Goal: Transaction & Acquisition: Book appointment/travel/reservation

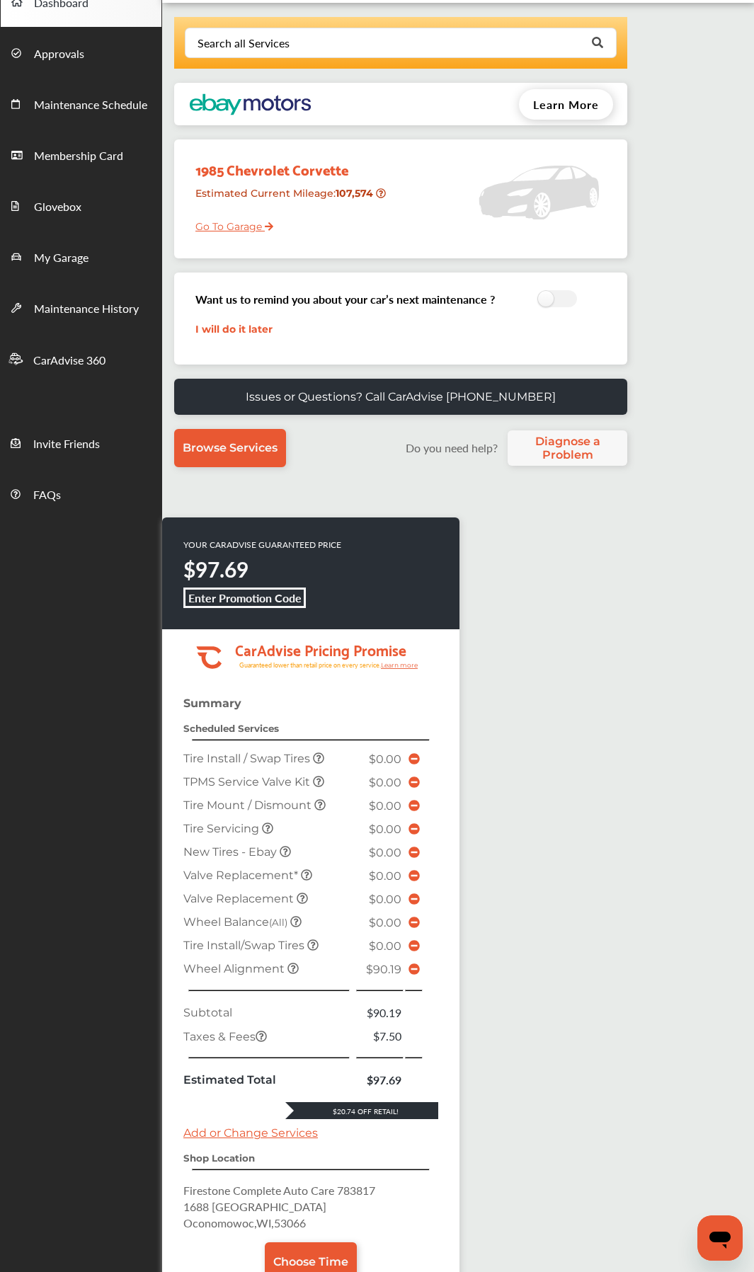
scroll to position [212, 0]
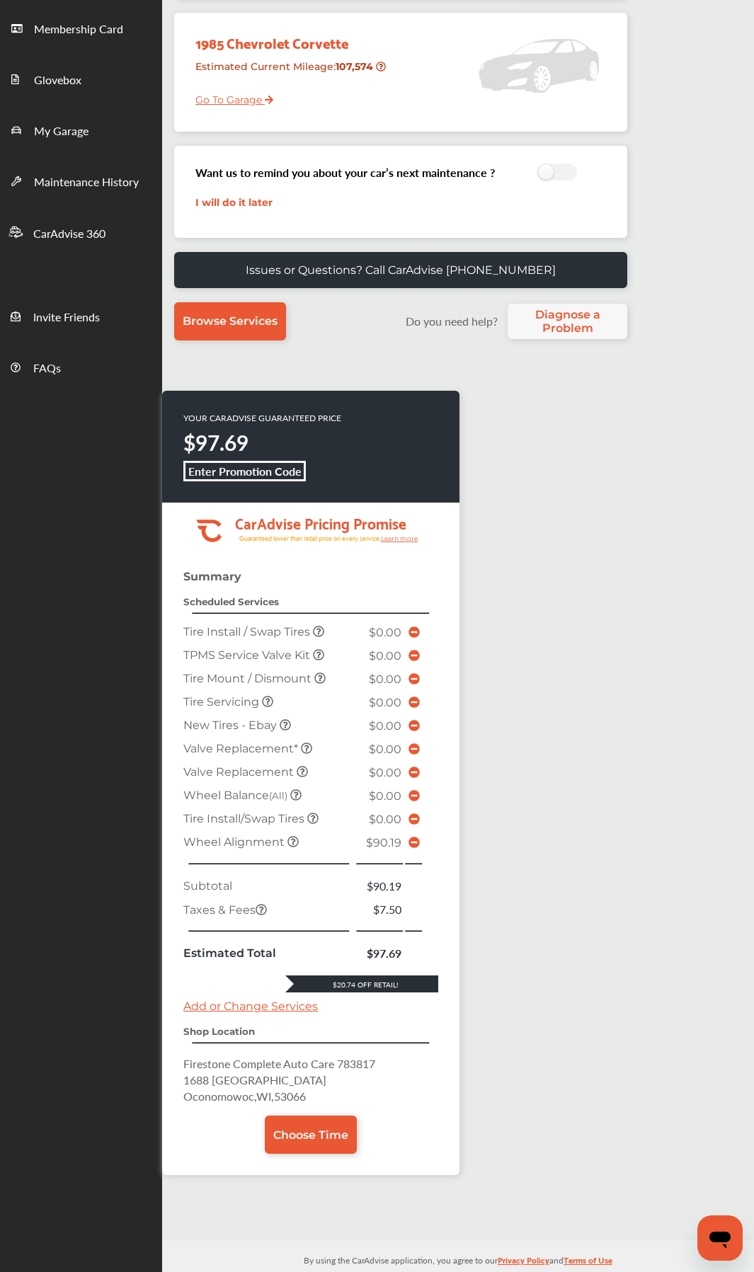
click at [414, 676] on icon at bounding box center [413, 841] width 11 height 11
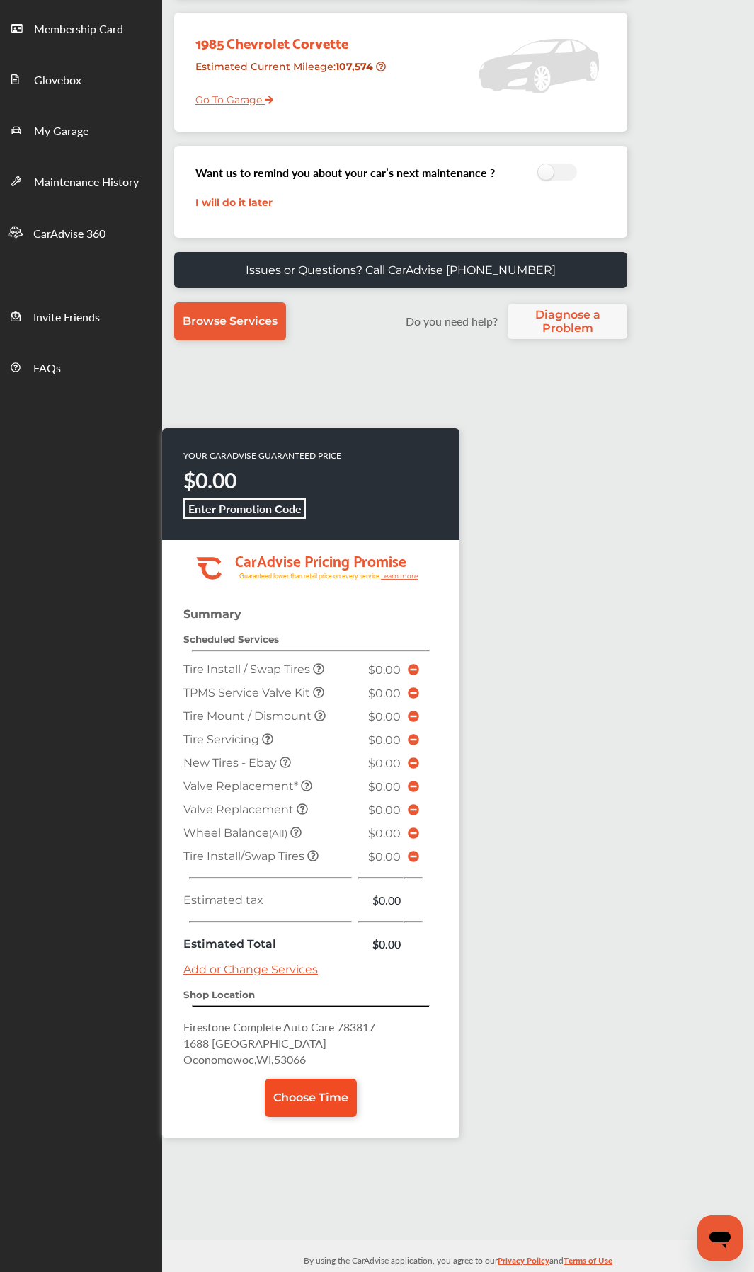
click at [311, 676] on link "Choose Time" at bounding box center [311, 1097] width 92 height 38
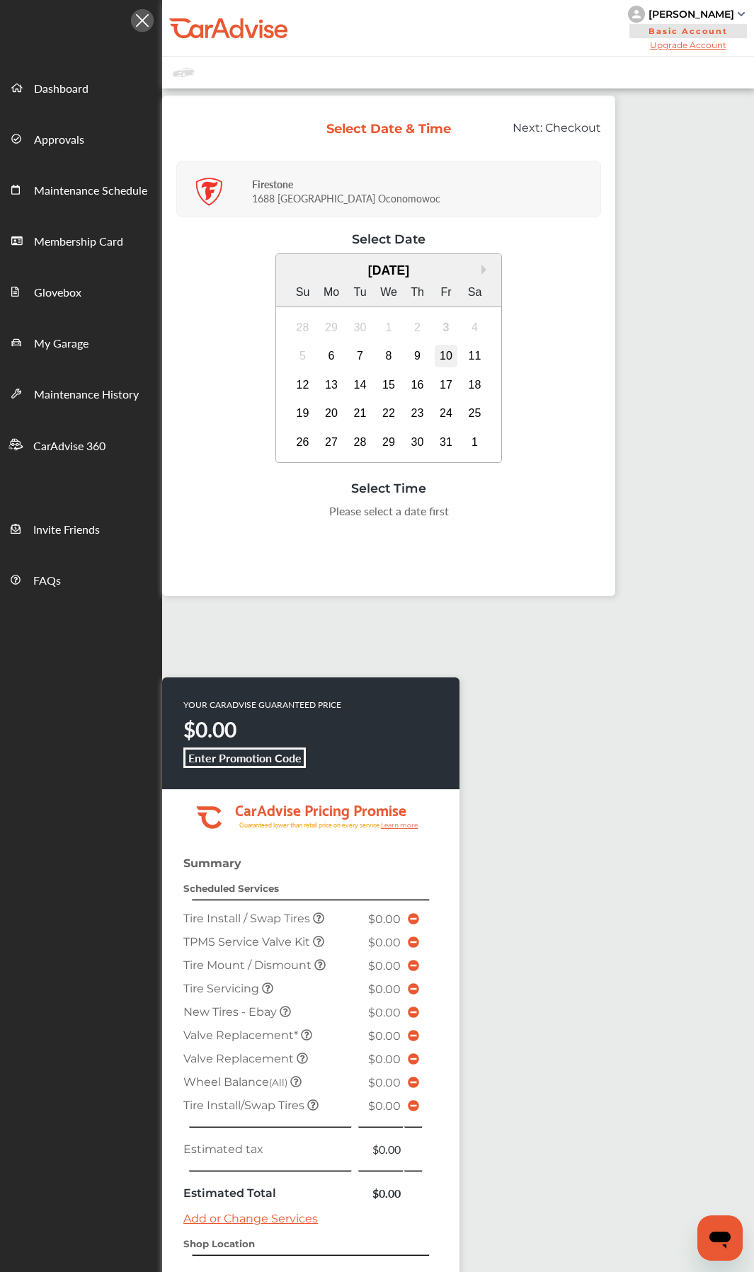
click at [448, 356] on div "10" at bounding box center [445, 356] width 23 height 23
click at [394, 512] on div "10:00 AM" at bounding box center [389, 514] width 68 height 25
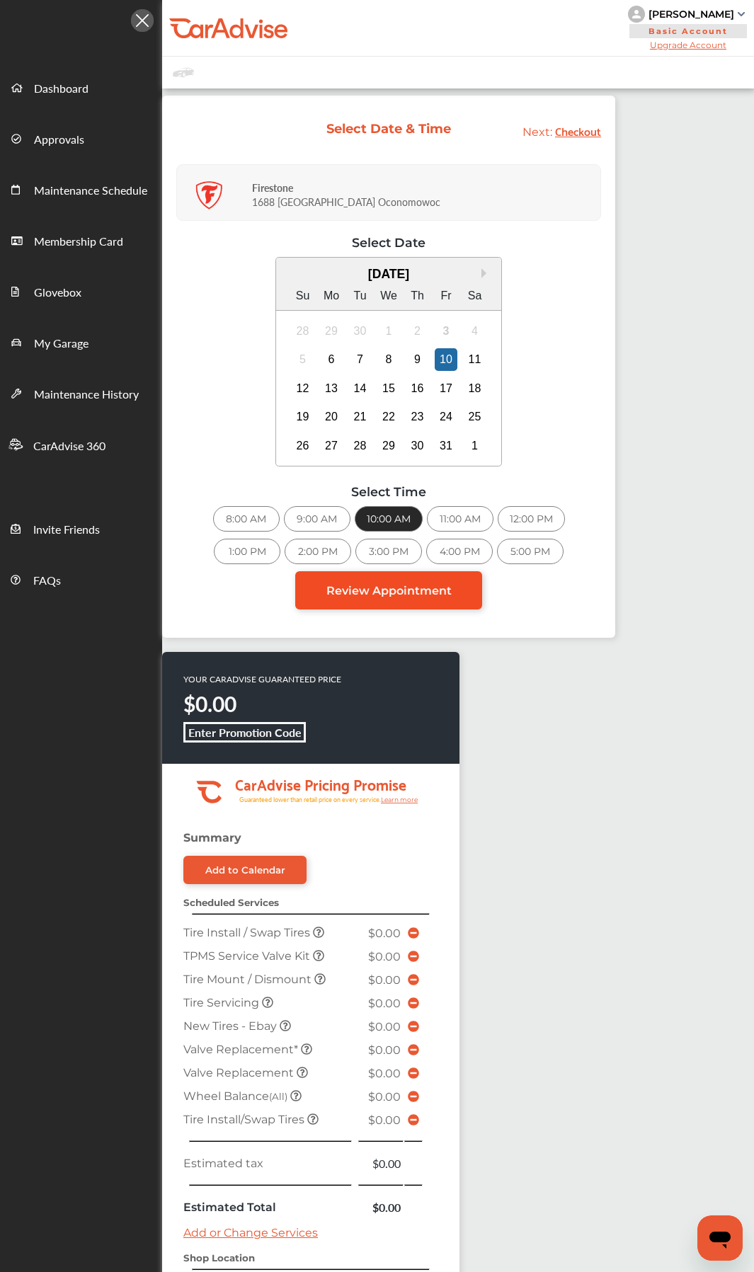
click at [437, 587] on span "Review Appointment" at bounding box center [388, 590] width 125 height 13
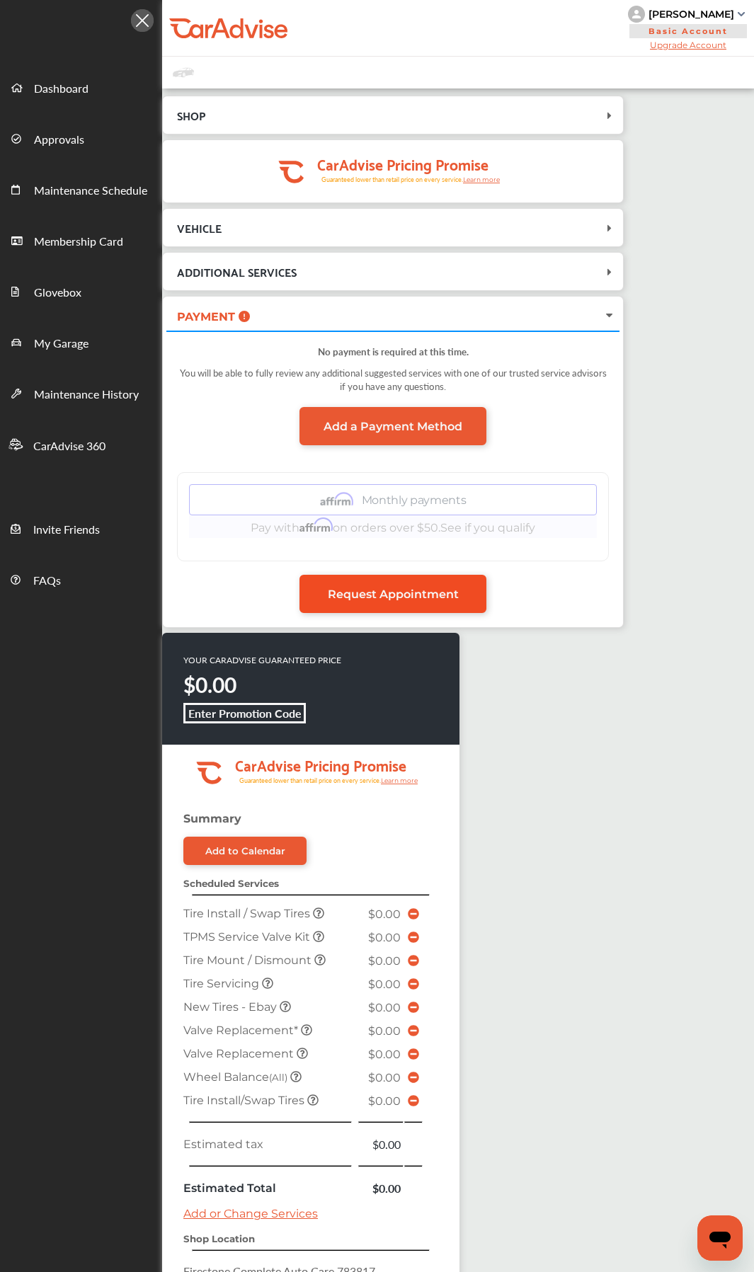
click at [429, 589] on span "Request Appointment" at bounding box center [393, 593] width 131 height 13
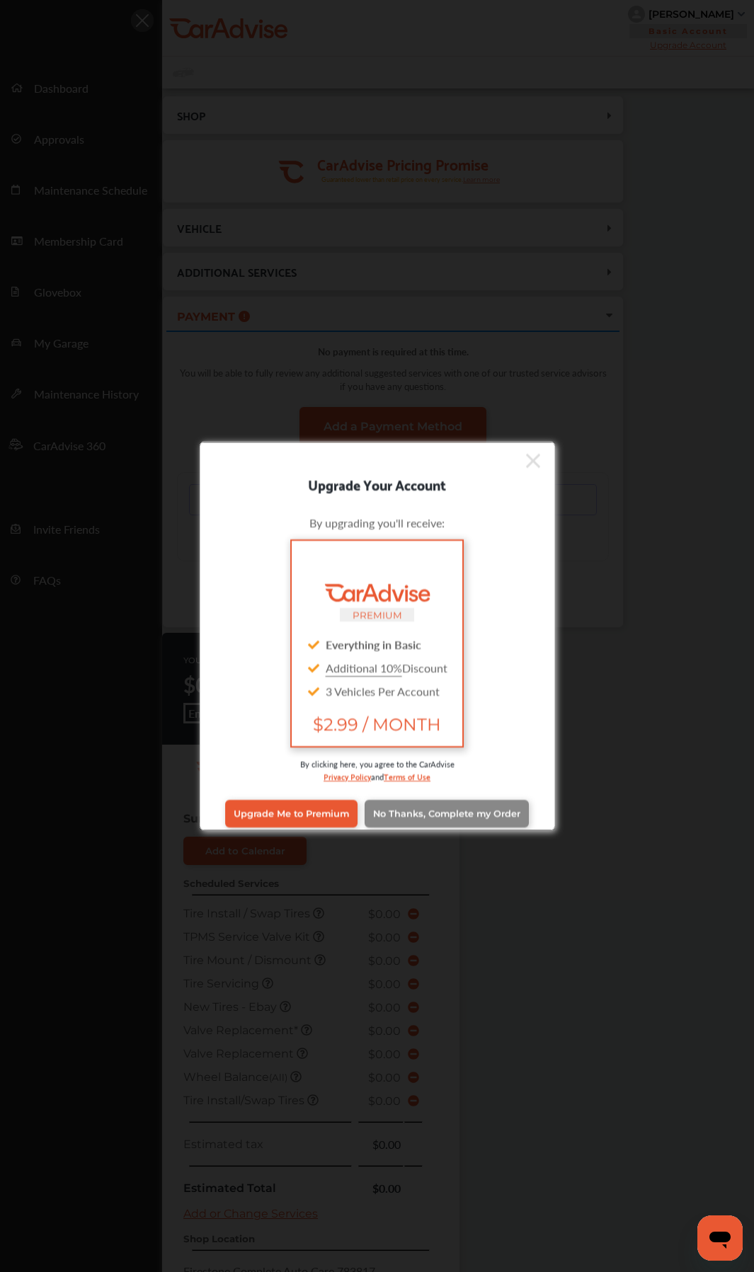
click at [432, 676] on link "No Thanks, Complete my Order" at bounding box center [446, 813] width 164 height 27
